Goal: Task Accomplishment & Management: Manage account settings

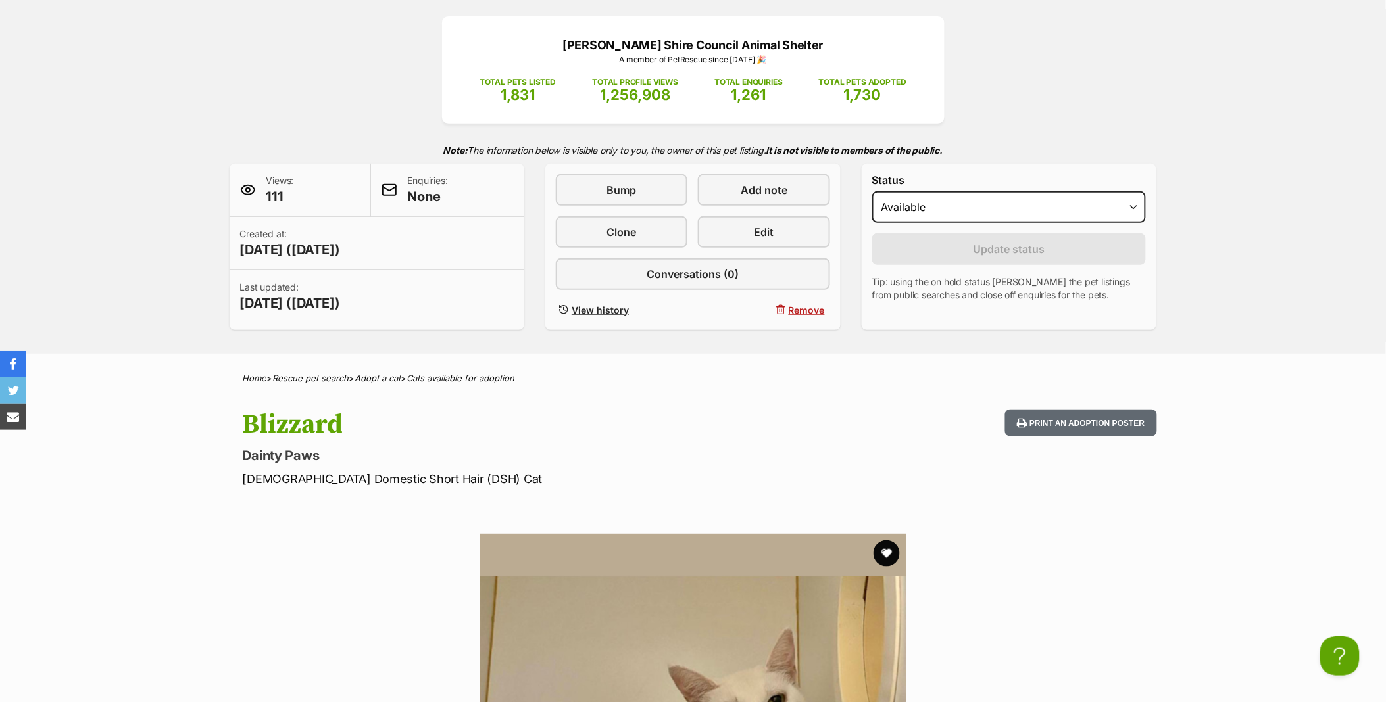
scroll to position [146, 0]
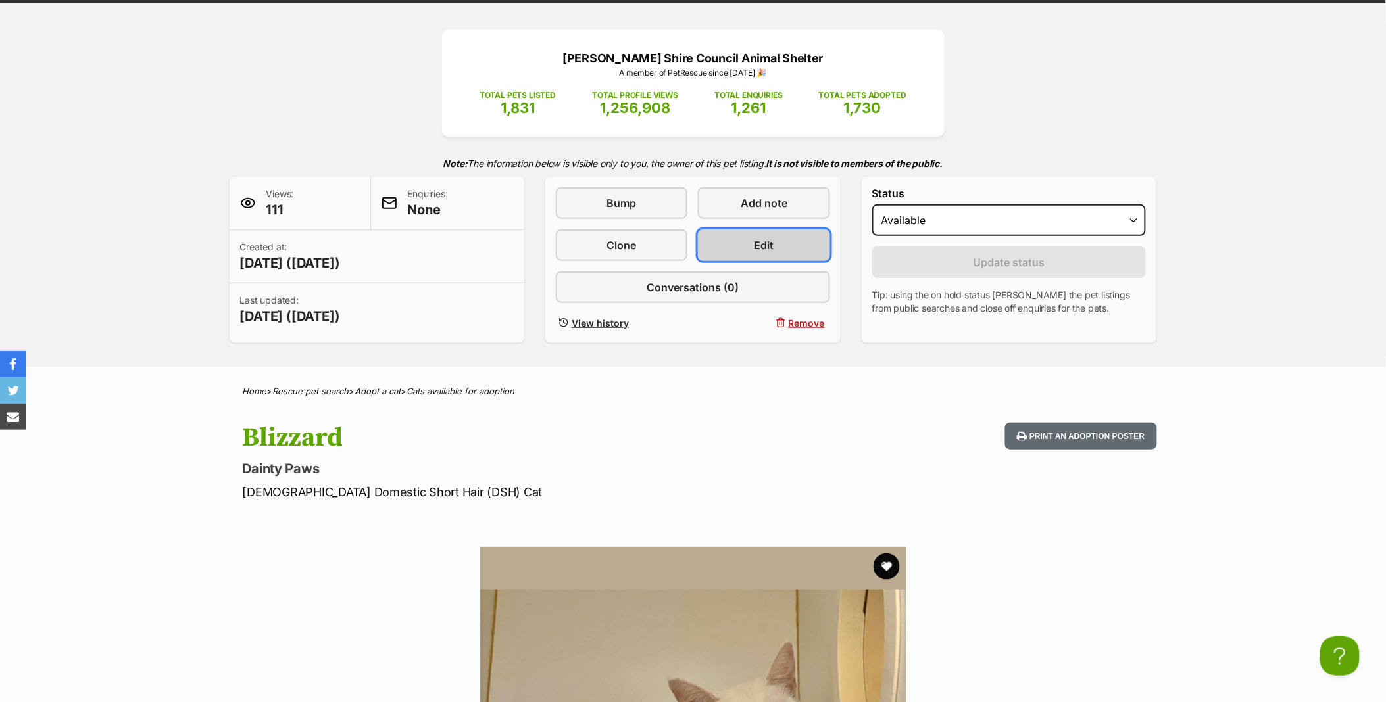
click at [785, 239] on link "Edit" at bounding box center [764, 246] width 132 height 32
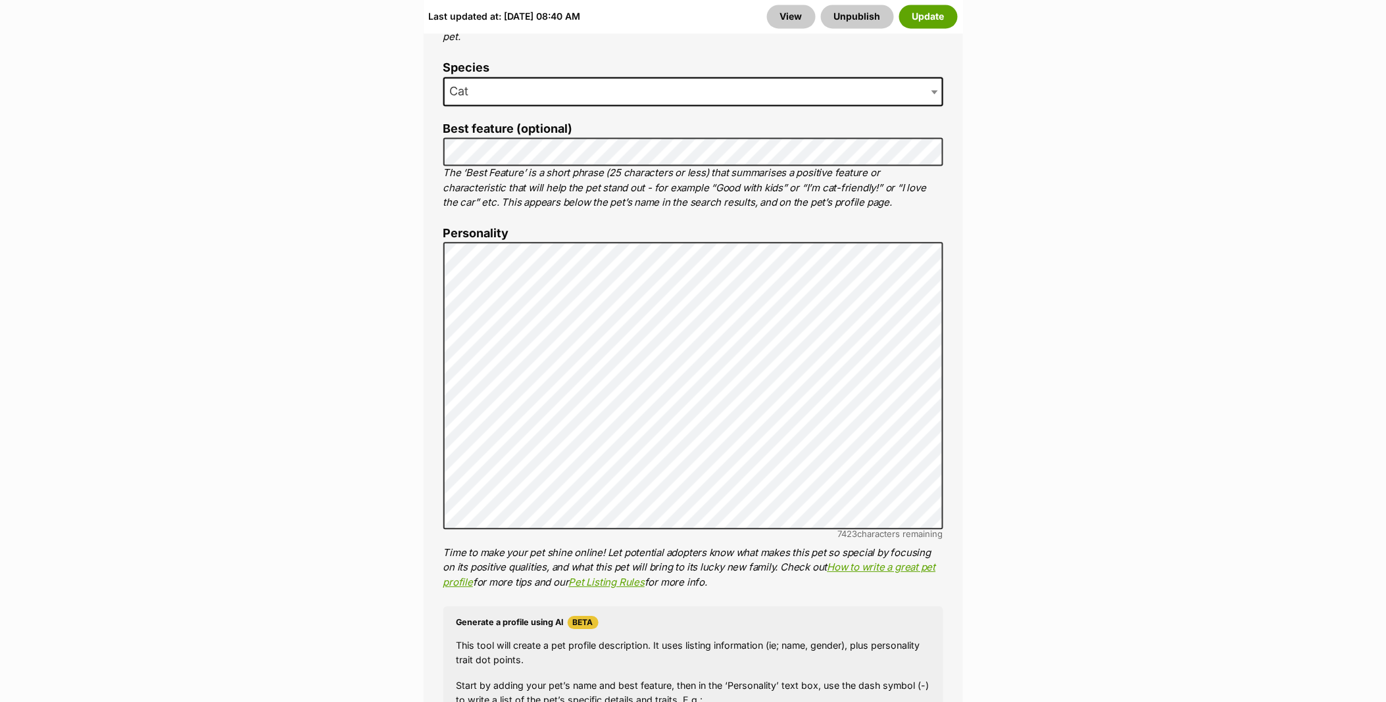
scroll to position [950, 0]
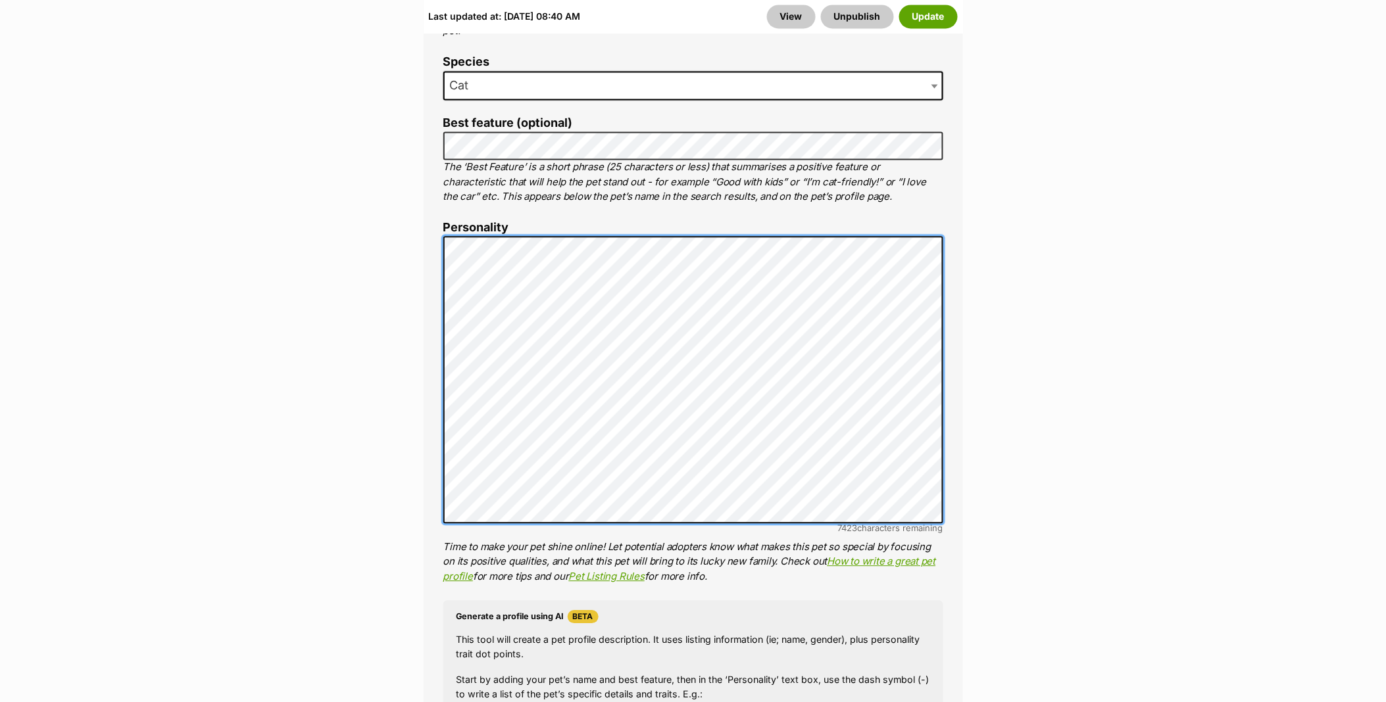
click at [426, 244] on div "About This Pet Name Henlo there, it looks like you might be using the pet name …" at bounding box center [693, 440] width 539 height 1098
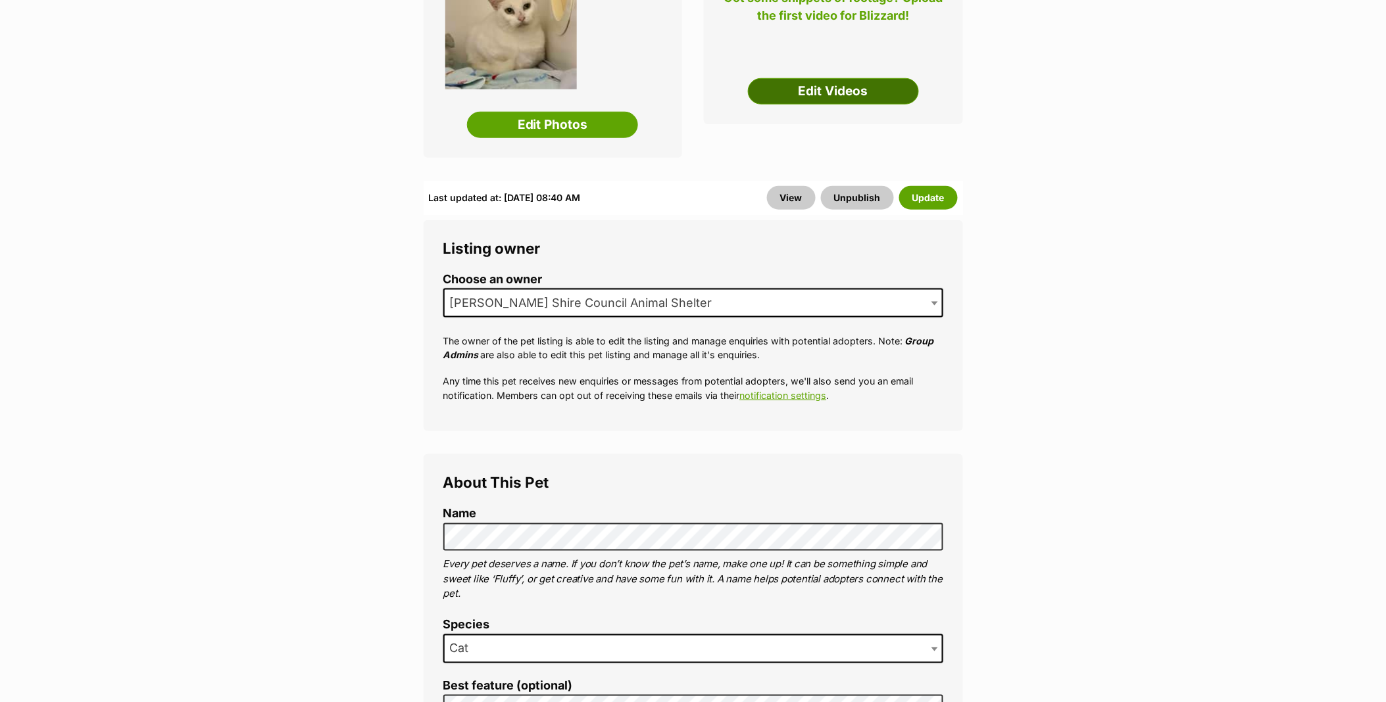
scroll to position [219, 0]
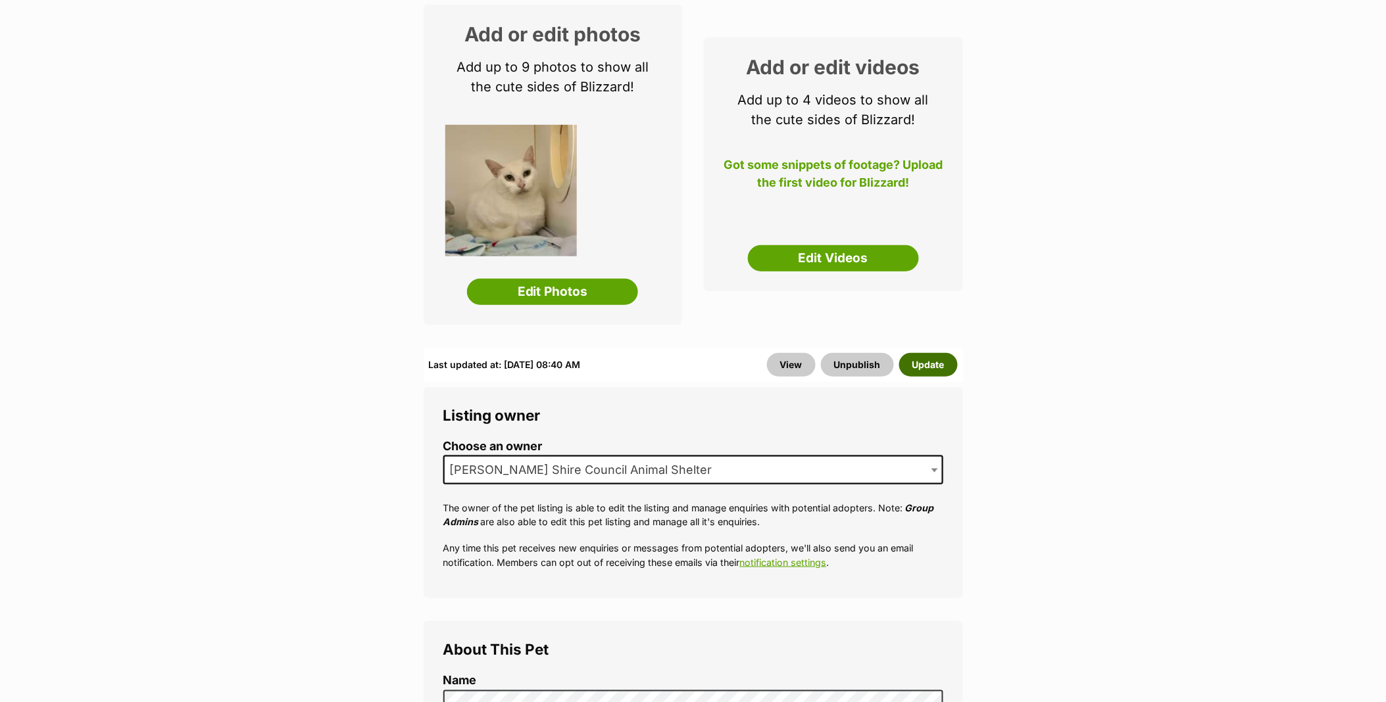
click at [926, 360] on button "Update" at bounding box center [928, 365] width 59 height 24
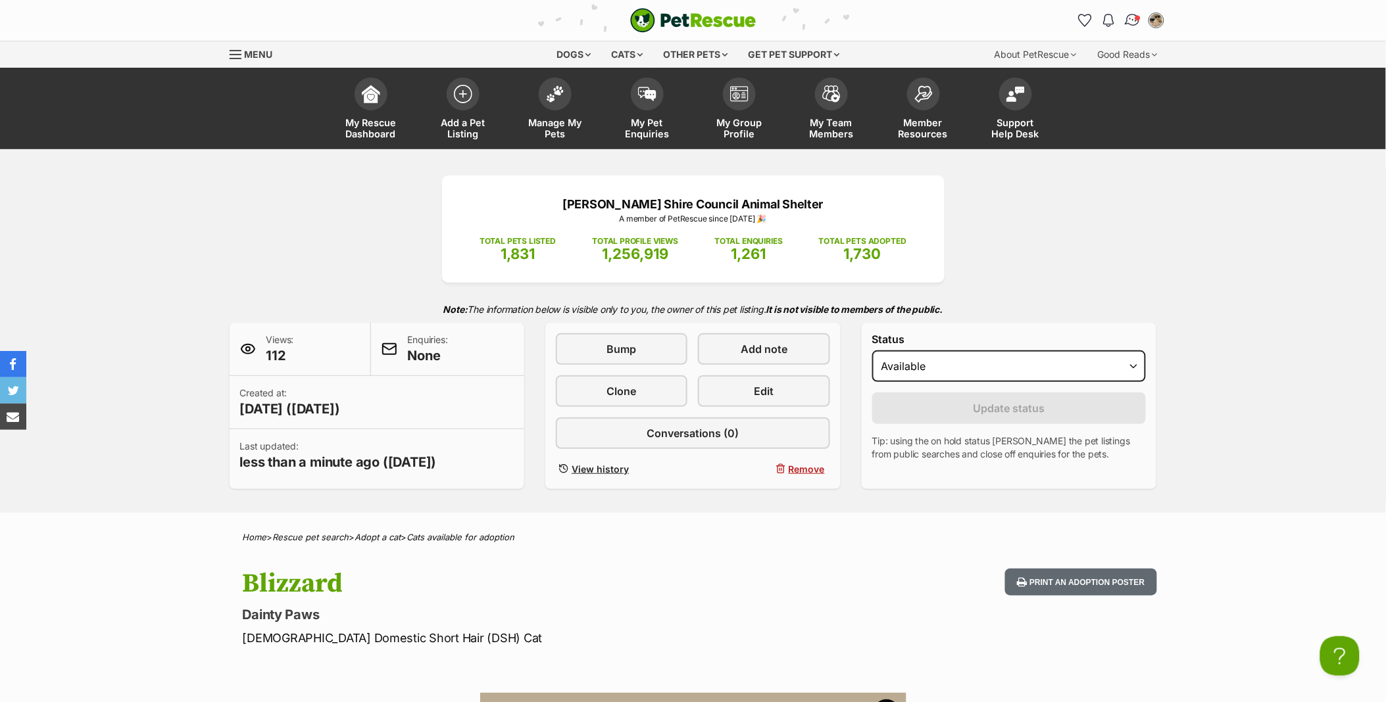
click at [1136, 20] on span "Conversations" at bounding box center [1137, 17] width 7 height 7
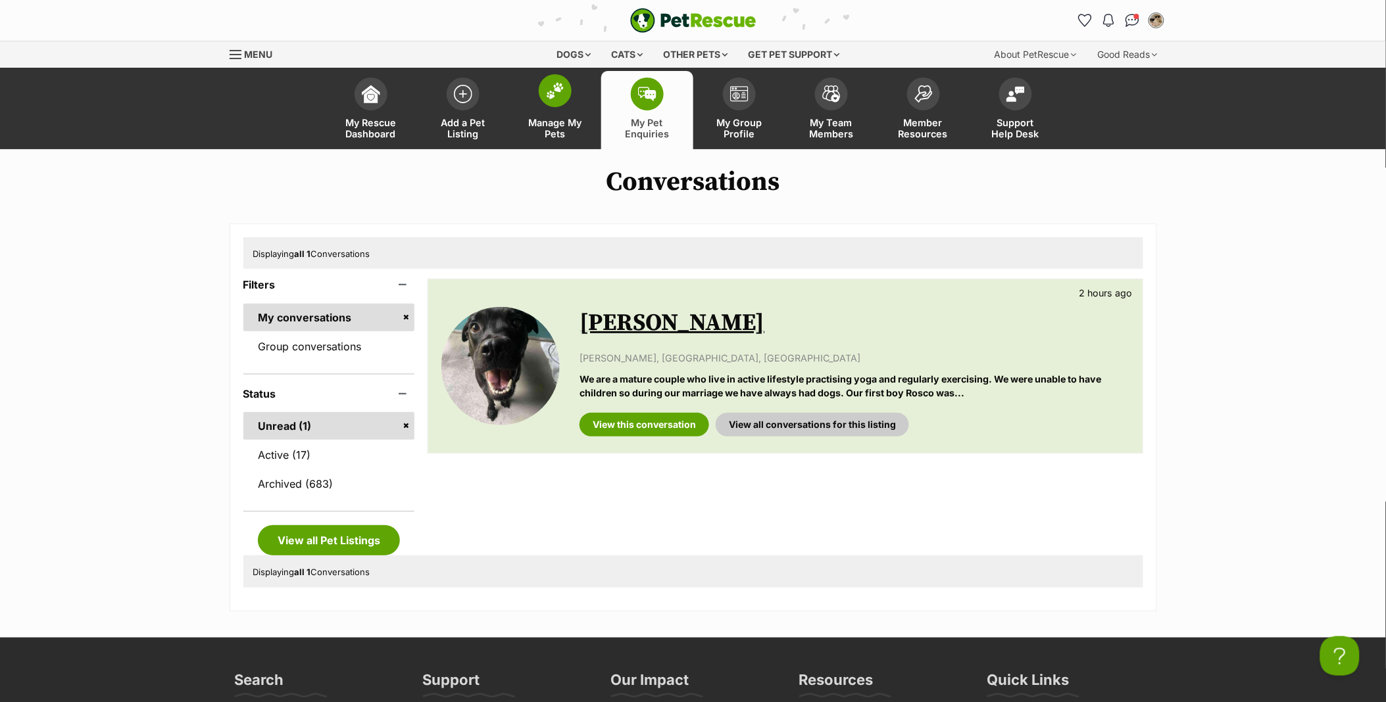
click at [539, 99] on link "Manage My Pets" at bounding box center [555, 110] width 92 height 78
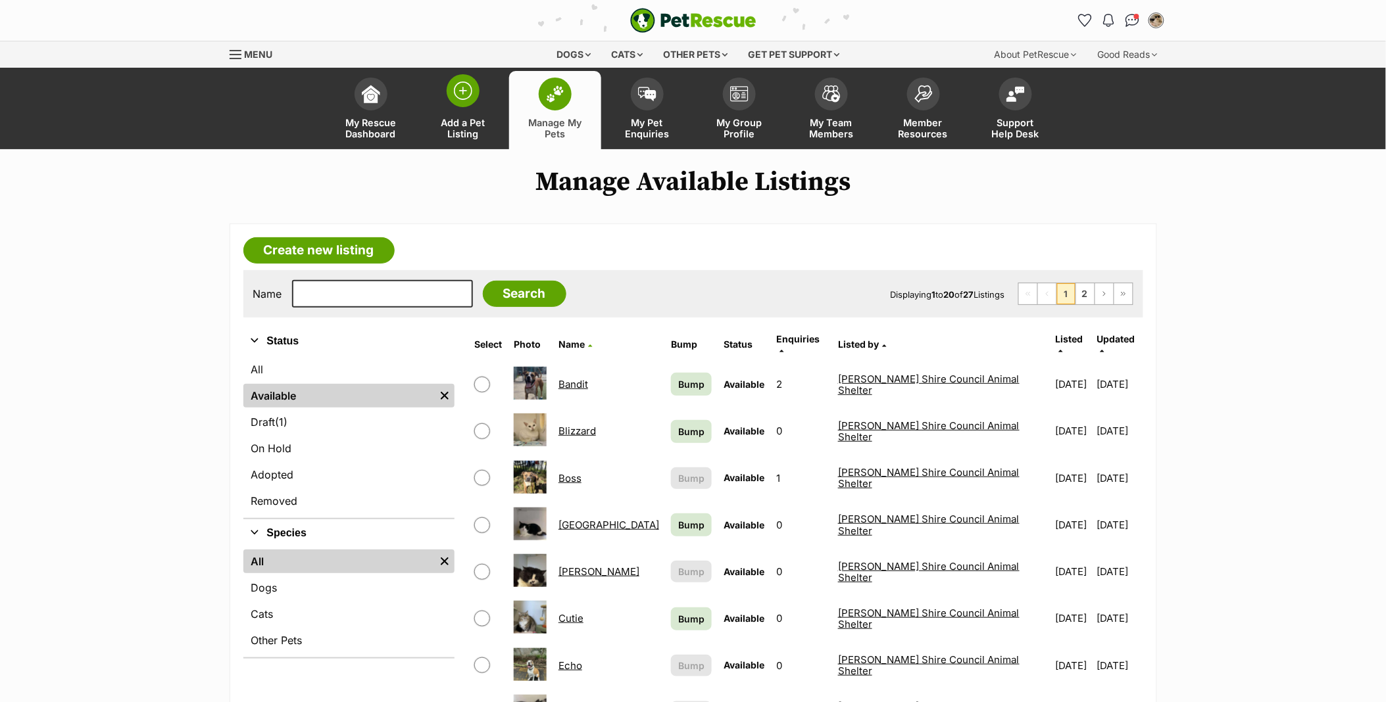
click at [468, 111] on link "Add a Pet Listing" at bounding box center [463, 110] width 92 height 78
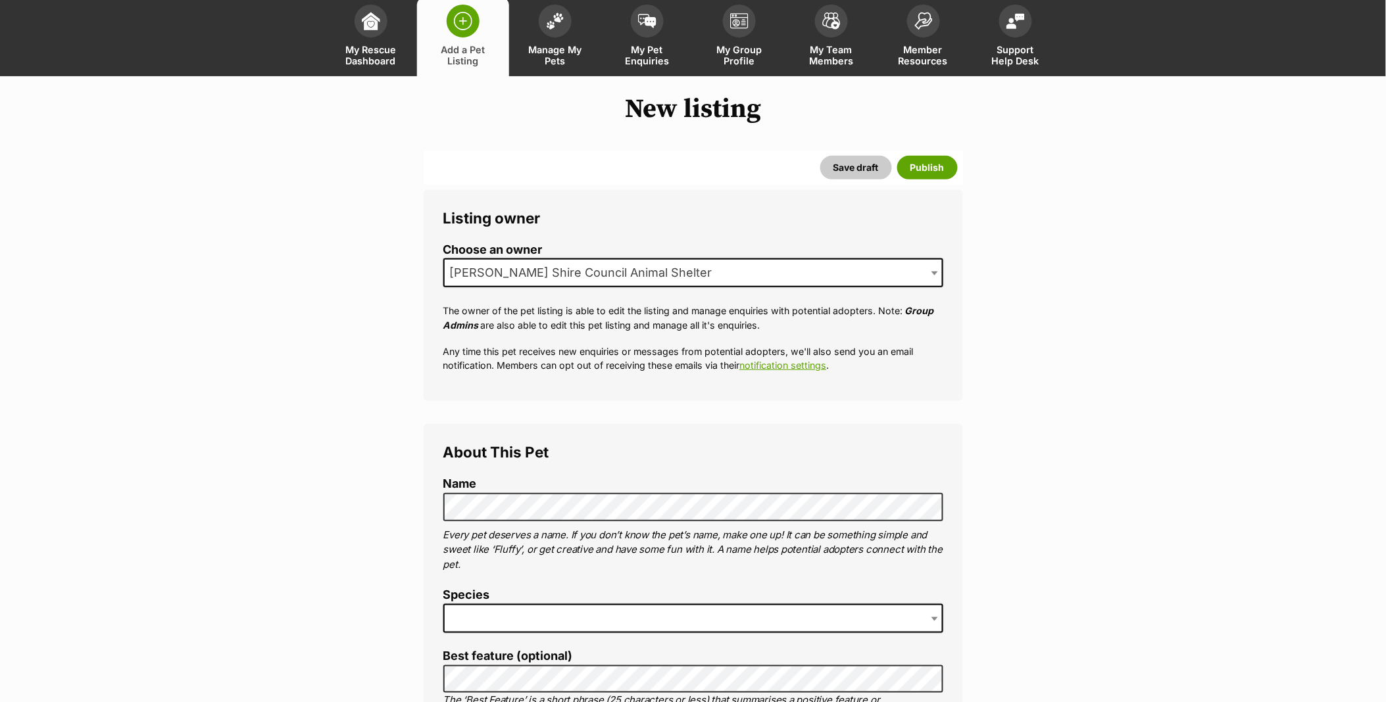
click at [468, 602] on label "Species" at bounding box center [693, 596] width 500 height 14
click at [466, 606] on span at bounding box center [693, 618] width 500 height 29
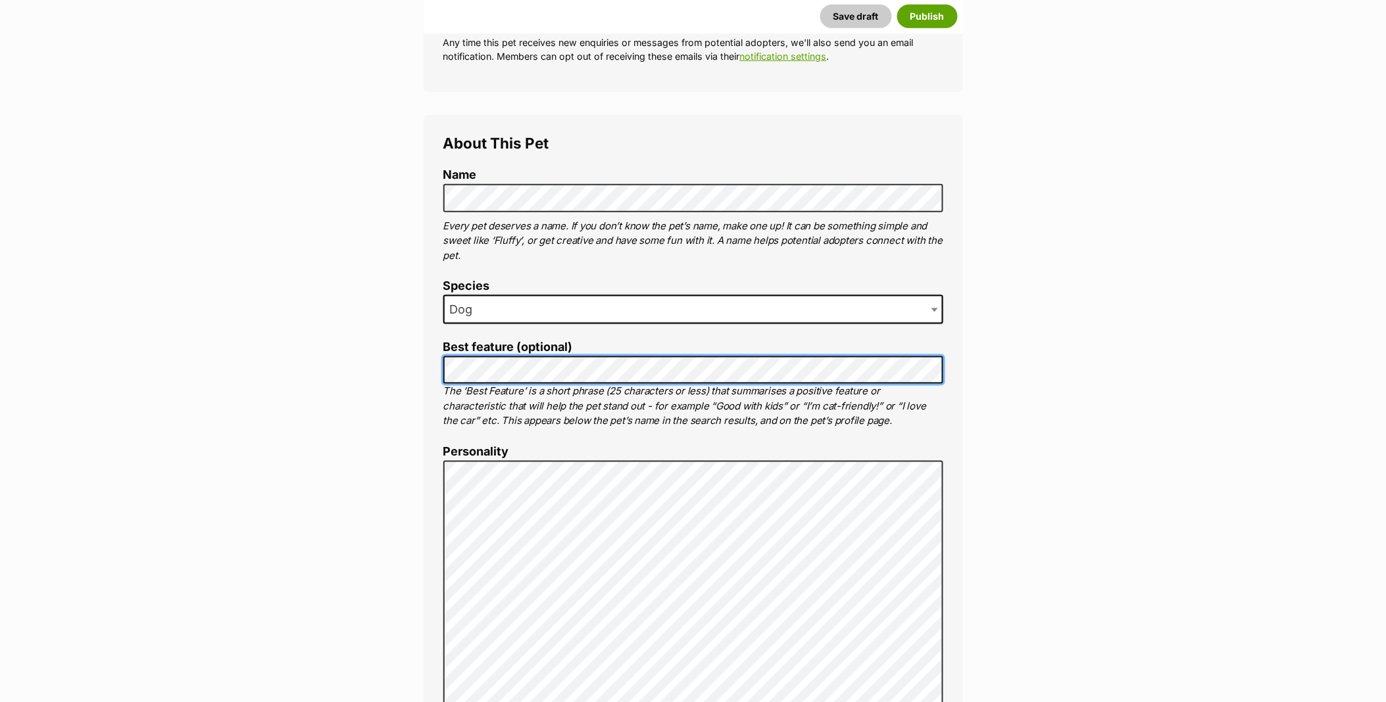
scroll to position [438, 0]
